Goal: Navigation & Orientation: Find specific page/section

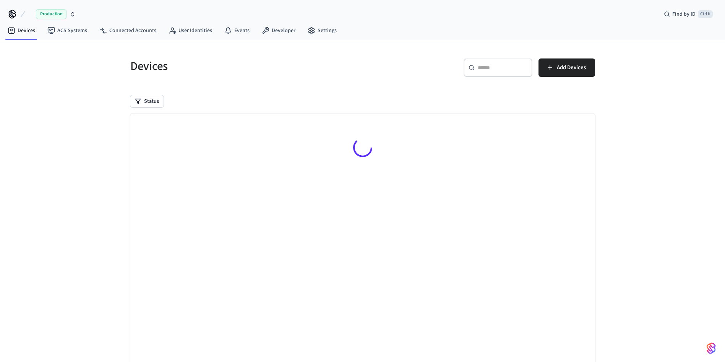
click at [492, 64] on input "text" at bounding box center [503, 68] width 50 height 8
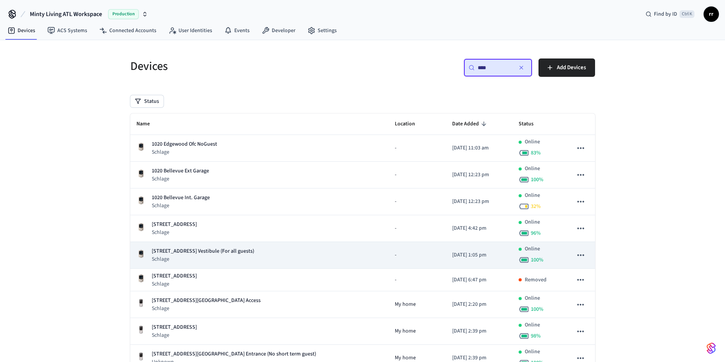
type input "****"
click at [244, 251] on p "[STREET_ADDRESS] Vestibule (For all guests)" at bounding box center [203, 251] width 102 height 8
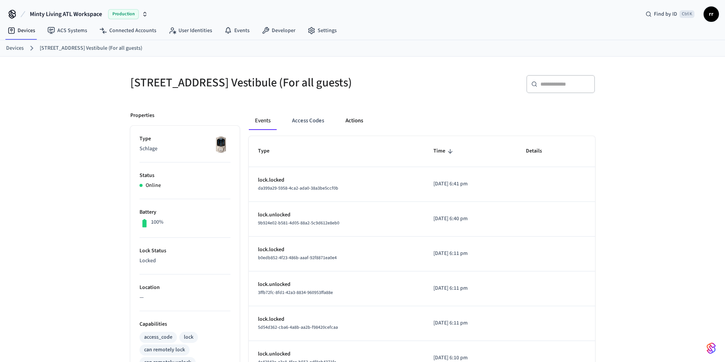
click at [358, 125] on button "Actions" at bounding box center [355, 121] width 30 height 18
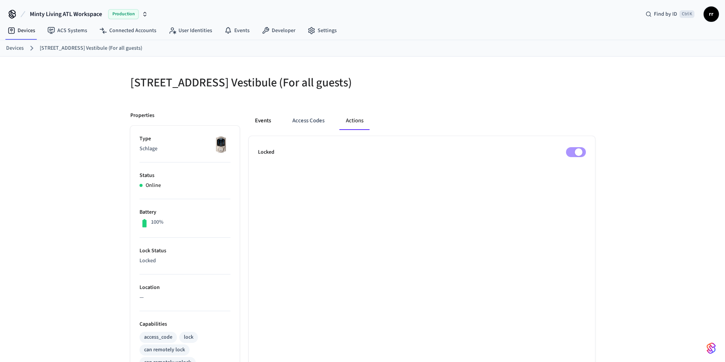
click at [260, 130] on button "Events" at bounding box center [263, 121] width 28 height 18
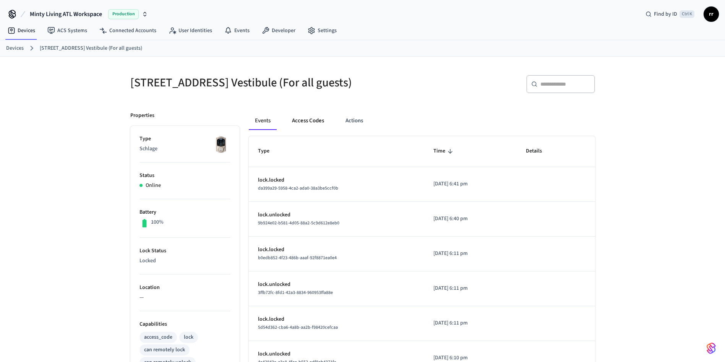
drag, startPoint x: 310, startPoint y: 129, endPoint x: 309, endPoint y: 134, distance: 5.1
click at [309, 130] on button "Access Codes" at bounding box center [308, 121] width 44 height 18
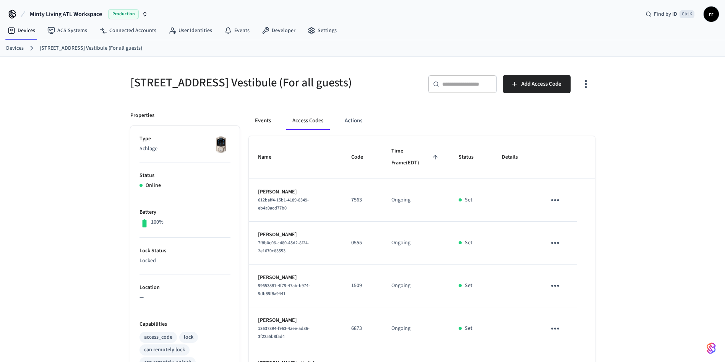
click at [255, 125] on button "Events" at bounding box center [263, 121] width 28 height 18
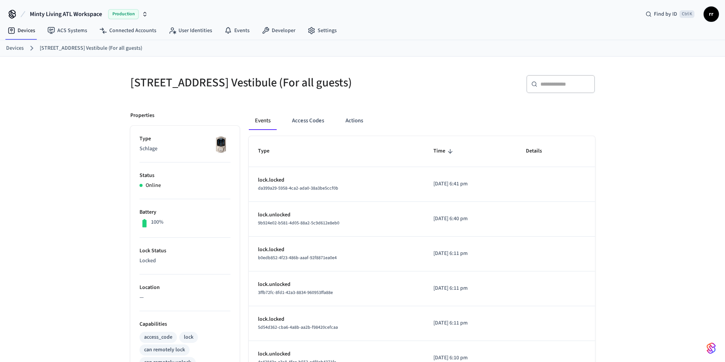
click at [13, 49] on link "Devices" at bounding box center [15, 48] width 18 height 8
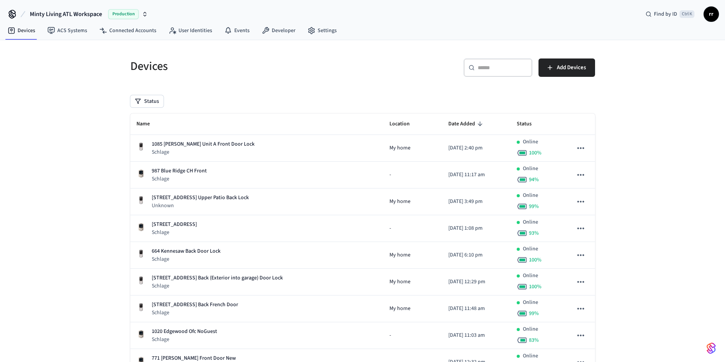
click at [488, 75] on div "​ ​" at bounding box center [498, 68] width 69 height 18
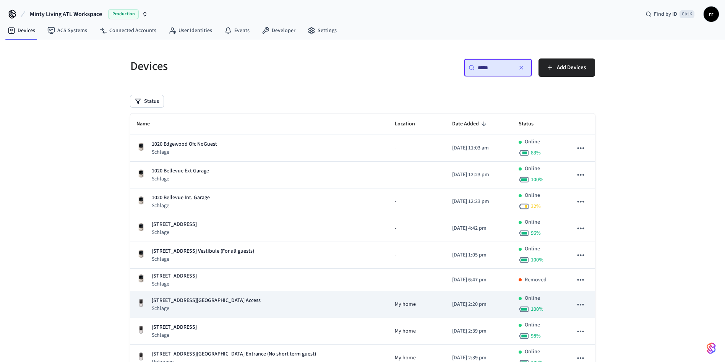
scroll to position [57, 0]
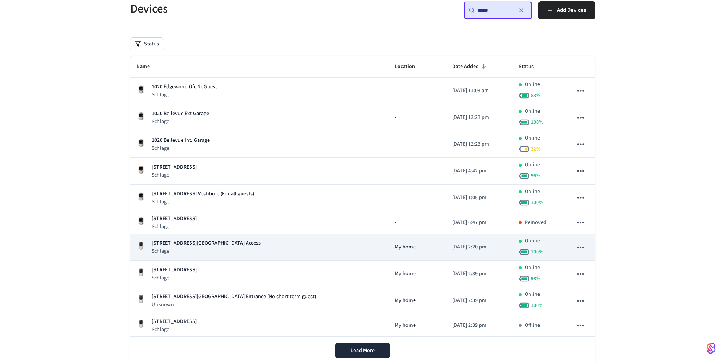
type input "****"
click at [218, 244] on p "[STREET_ADDRESS][GEOGRAPHIC_DATA] Access" at bounding box center [206, 243] width 109 height 8
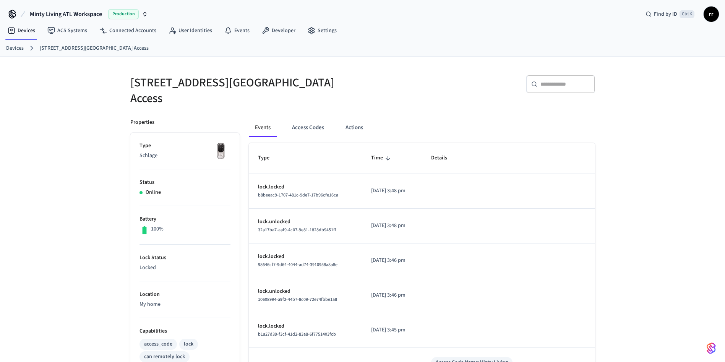
click at [9, 46] on link "Devices" at bounding box center [15, 48] width 18 height 8
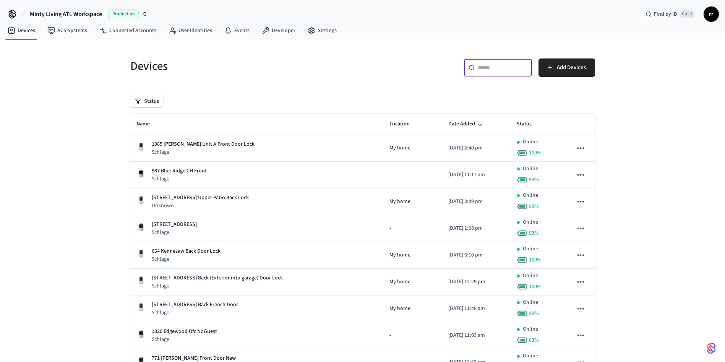
click at [486, 68] on input "text" at bounding box center [503, 68] width 50 height 8
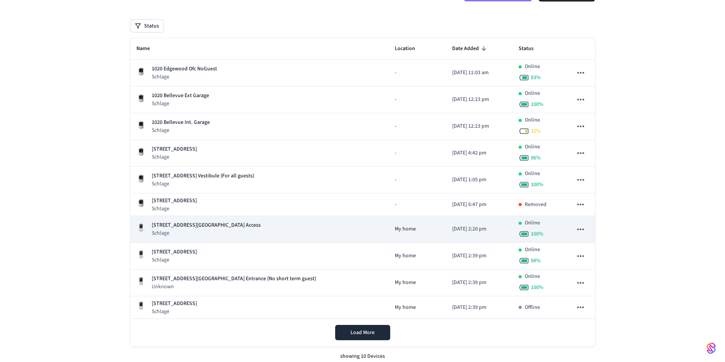
scroll to position [80, 0]
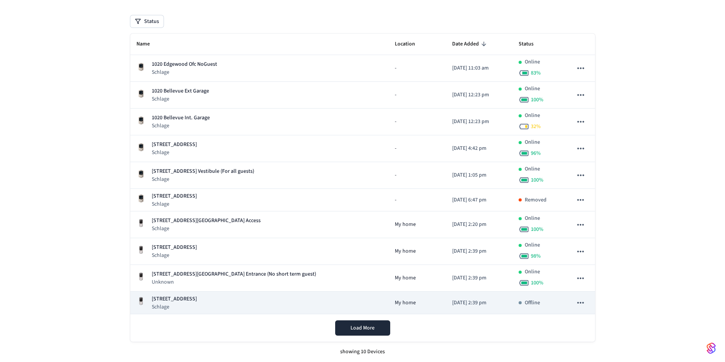
type input "****"
click at [197, 302] on p "[STREET_ADDRESS]" at bounding box center [174, 299] width 45 height 8
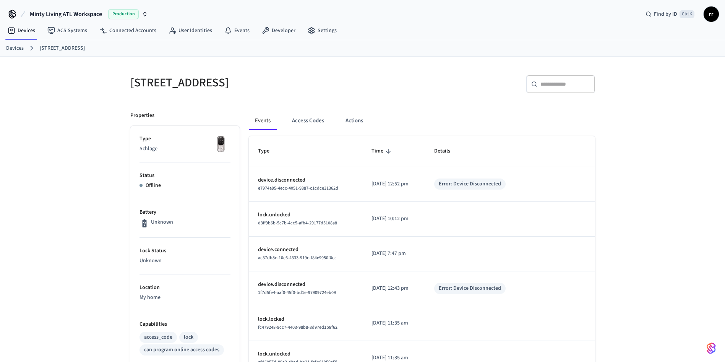
click at [10, 47] on link "Devices" at bounding box center [15, 48] width 18 height 8
